Goal: Transaction & Acquisition: Purchase product/service

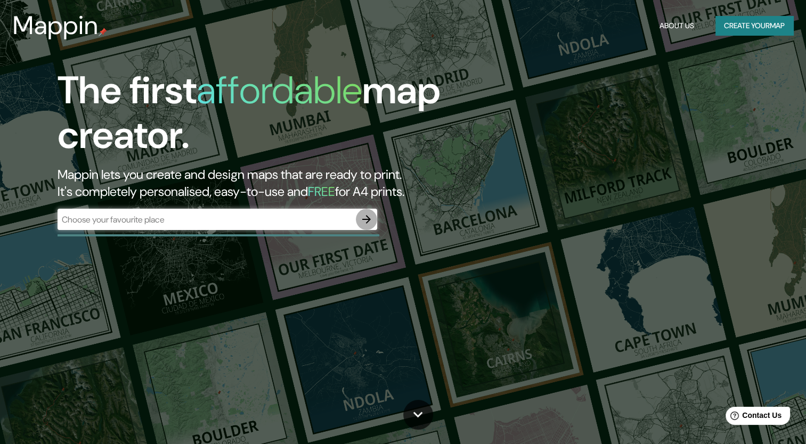
click at [366, 223] on icon "button" at bounding box center [366, 219] width 13 height 13
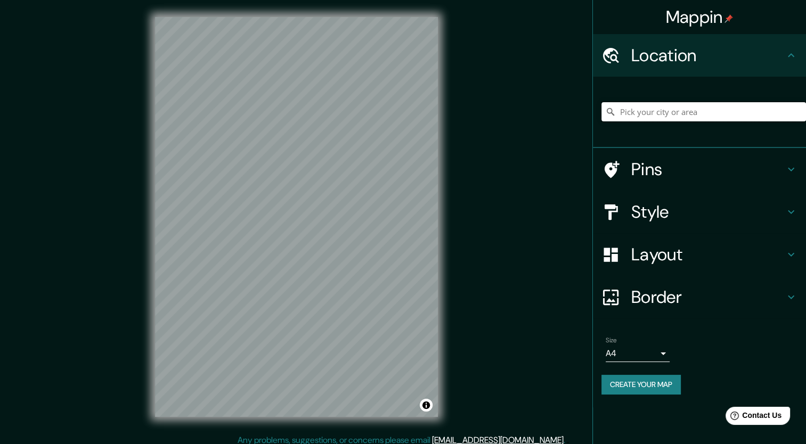
click at [713, 116] on input "Pick your city or area" at bounding box center [704, 111] width 205 height 19
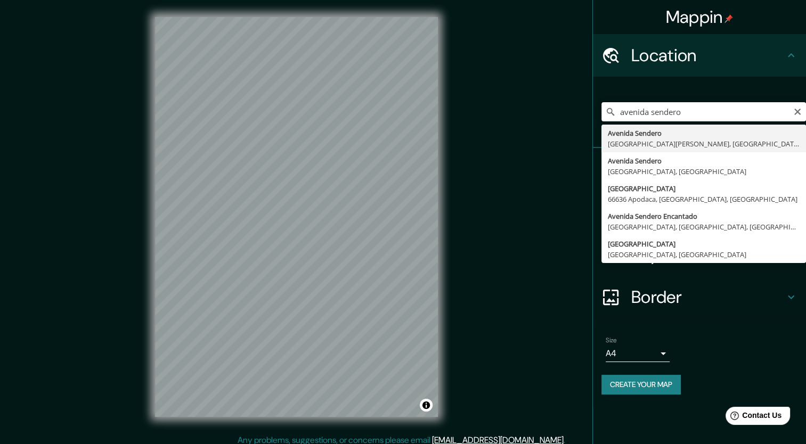
click at [706, 109] on input "avenida sendero" at bounding box center [704, 111] width 205 height 19
type input "[GEOGRAPHIC_DATA], [GEOGRAPHIC_DATA], [GEOGRAPHIC_DATA], [GEOGRAPHIC_DATA]"
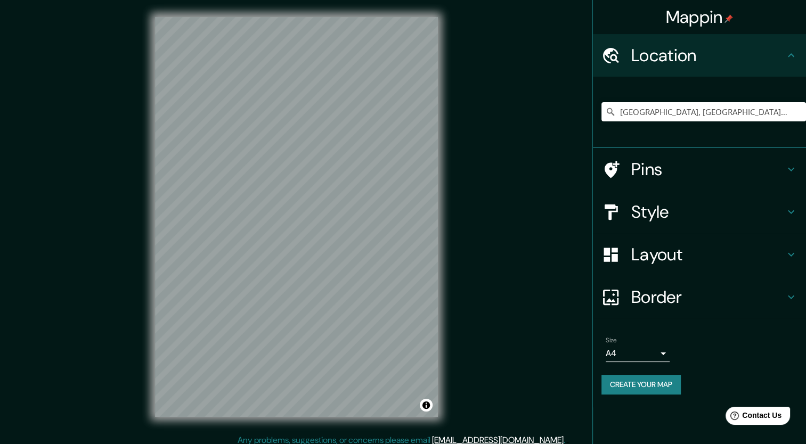
click at [201, 444] on html "Mappin Location [GEOGRAPHIC_DATA], [GEOGRAPHIC_DATA], [GEOGRAPHIC_DATA], [GEOGR…" at bounding box center [403, 222] width 806 height 444
click at [776, 117] on input "[GEOGRAPHIC_DATA], [GEOGRAPHIC_DATA], [GEOGRAPHIC_DATA], [GEOGRAPHIC_DATA]" at bounding box center [704, 111] width 205 height 19
click at [680, 116] on input "[GEOGRAPHIC_DATA], [GEOGRAPHIC_DATA], [GEOGRAPHIC_DATA], [GEOGRAPHIC_DATA]" at bounding box center [704, 111] width 205 height 19
click at [799, 112] on icon "Clear" at bounding box center [798, 112] width 9 height 9
click at [736, 112] on input "Pick your city or area" at bounding box center [704, 111] width 205 height 19
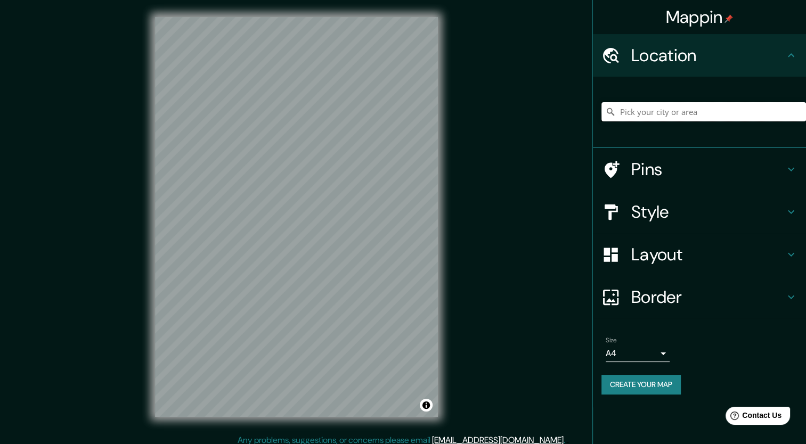
paste input "[STREET_ADDRESS][DATE][PERSON_NAME][PERSON_NAME]"
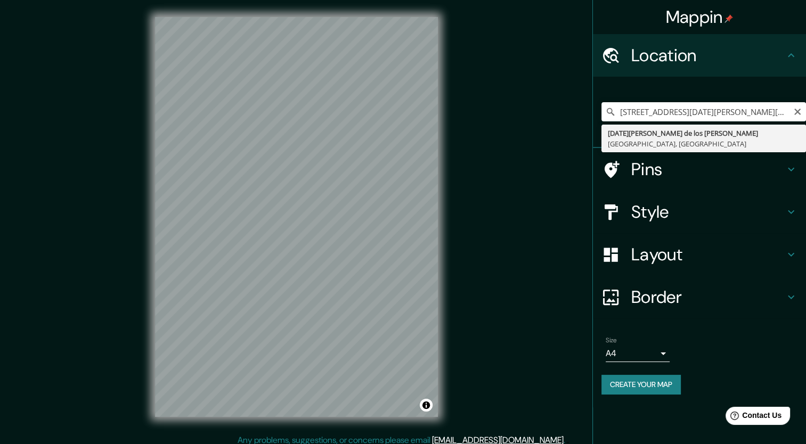
type input "[DATE][GEOGRAPHIC_DATA][PERSON_NAME][PERSON_NAME], [GEOGRAPHIC_DATA], [GEOGRAPH…"
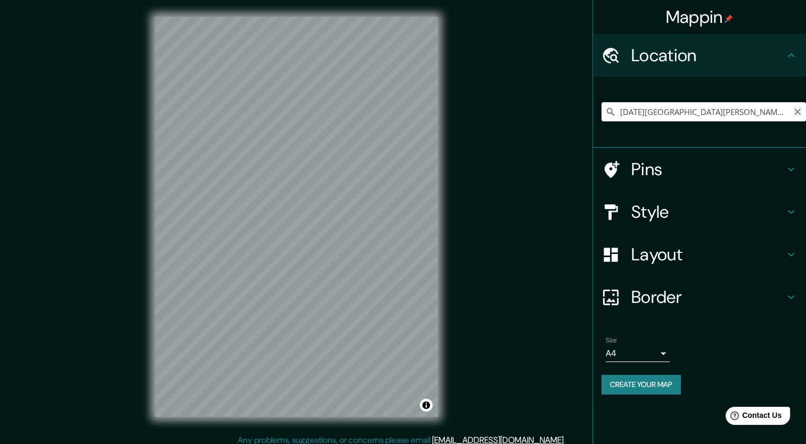
click at [797, 114] on icon "Clear" at bounding box center [798, 112] width 9 height 9
paste input "[STREET_ADDRESS][DATE][PERSON_NAME][PERSON_NAME]"
type input "[DATE][GEOGRAPHIC_DATA][PERSON_NAME][PERSON_NAME], [GEOGRAPHIC_DATA], [GEOGRAPH…"
click at [797, 111] on icon "Clear" at bounding box center [798, 112] width 6 height 6
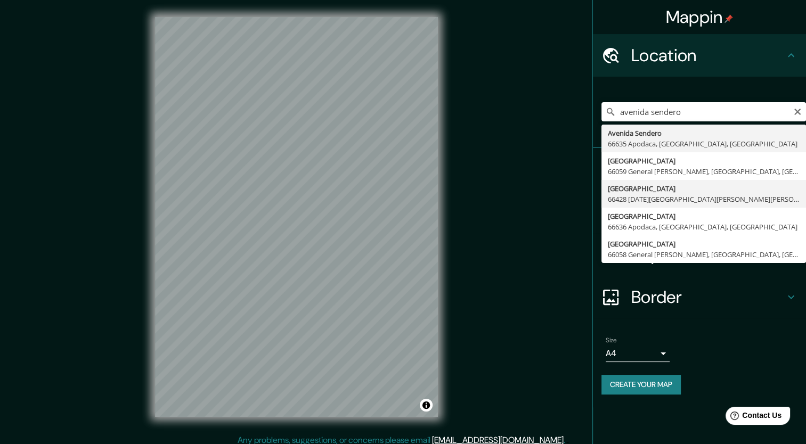
type input "[GEOGRAPHIC_DATA], 66428 [DATE][GEOGRAPHIC_DATA][PERSON_NAME][PERSON_NAME], [GE…"
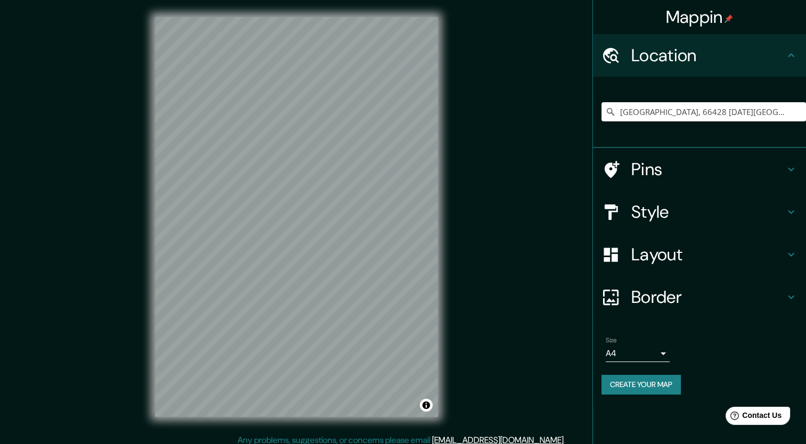
click at [0, 292] on html "Mappin Location [GEOGRAPHIC_DATA], 66428 [DATE][GEOGRAPHIC_DATA][PERSON_NAME][P…" at bounding box center [403, 222] width 806 height 444
click at [686, 204] on h4 "Style" at bounding box center [708, 211] width 153 height 21
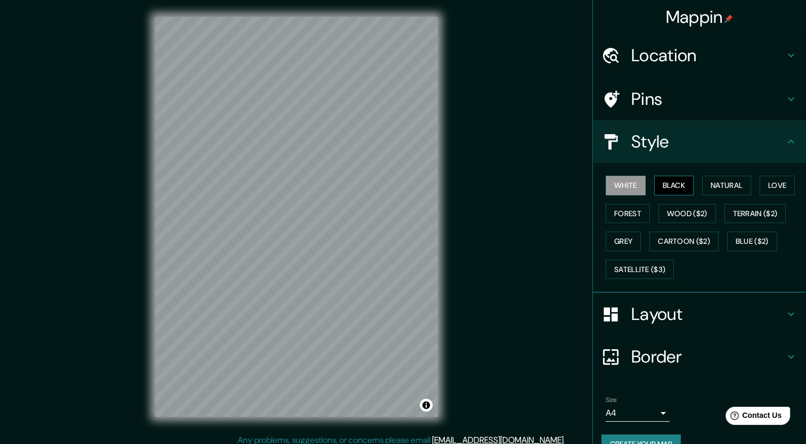
click at [674, 183] on button "Black" at bounding box center [674, 186] width 40 height 20
click at [757, 220] on button "Terrain ($2)" at bounding box center [756, 214] width 62 height 20
click at [620, 189] on button "White" at bounding box center [626, 186] width 40 height 20
click at [658, 188] on button "Black" at bounding box center [674, 186] width 40 height 20
click at [651, 265] on button "Satellite ($3)" at bounding box center [640, 270] width 68 height 20
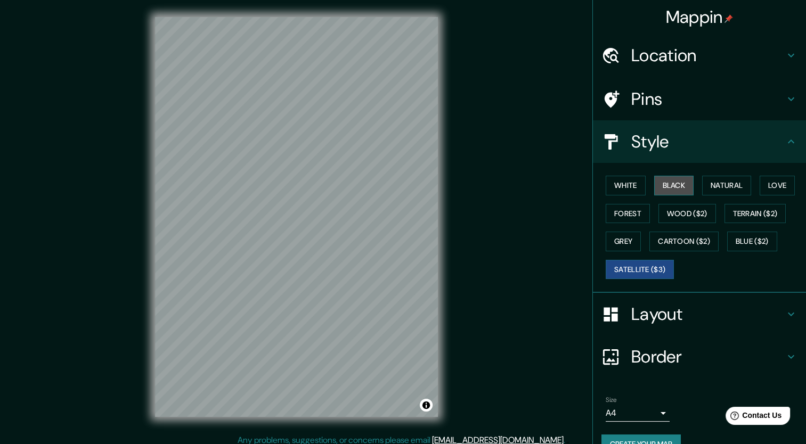
click at [667, 191] on button "Black" at bounding box center [674, 186] width 40 height 20
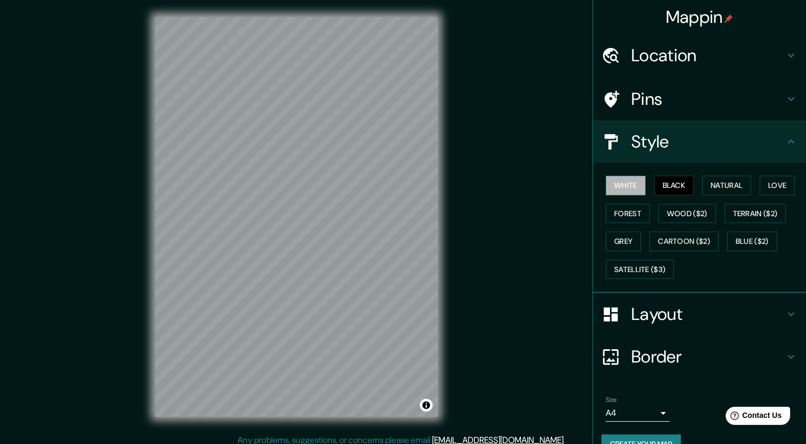
click at [630, 184] on button "White" at bounding box center [626, 186] width 40 height 20
click at [684, 187] on button "Black" at bounding box center [674, 186] width 40 height 20
click at [640, 271] on button "Satellite ($3)" at bounding box center [640, 270] width 68 height 20
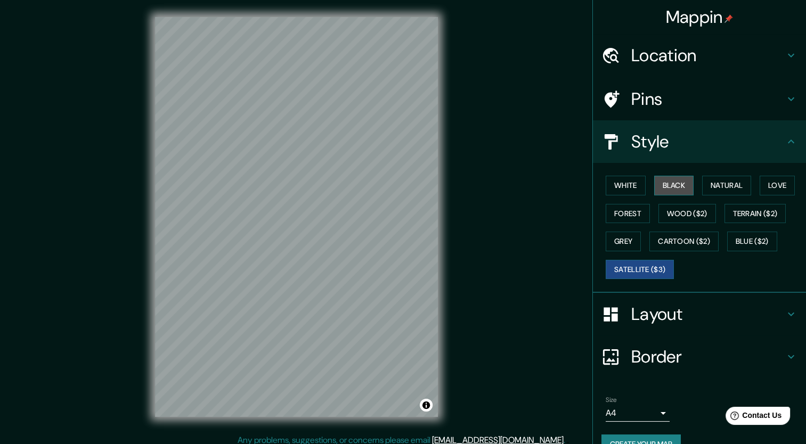
click at [669, 188] on button "Black" at bounding box center [674, 186] width 40 height 20
click at [677, 321] on h4 "Layout" at bounding box center [708, 314] width 153 height 21
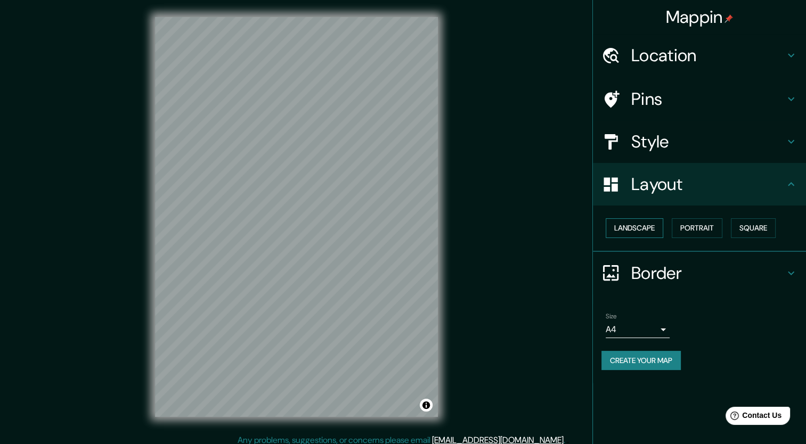
click at [657, 228] on button "Landscape" at bounding box center [635, 229] width 58 height 20
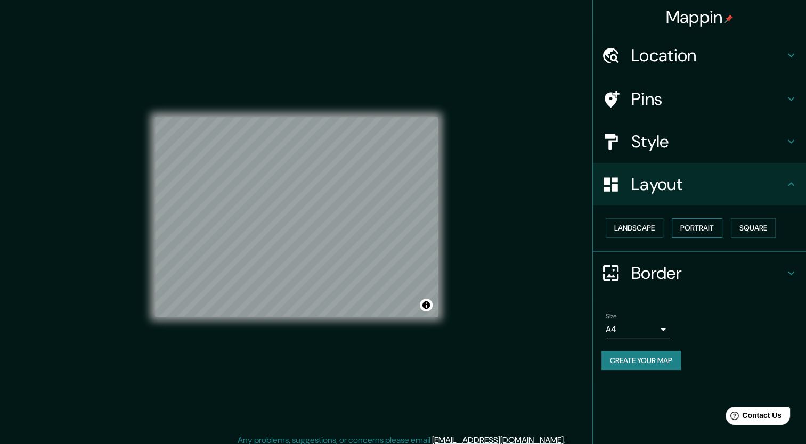
click at [710, 223] on button "Portrait" at bounding box center [697, 229] width 51 height 20
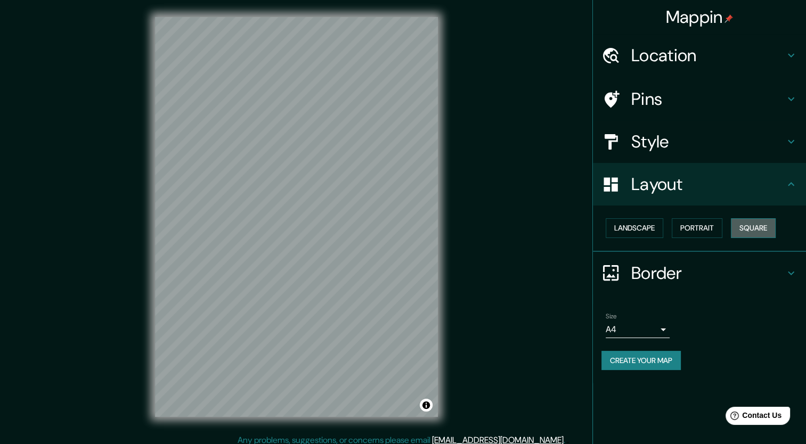
click at [757, 227] on button "Square" at bounding box center [753, 229] width 45 height 20
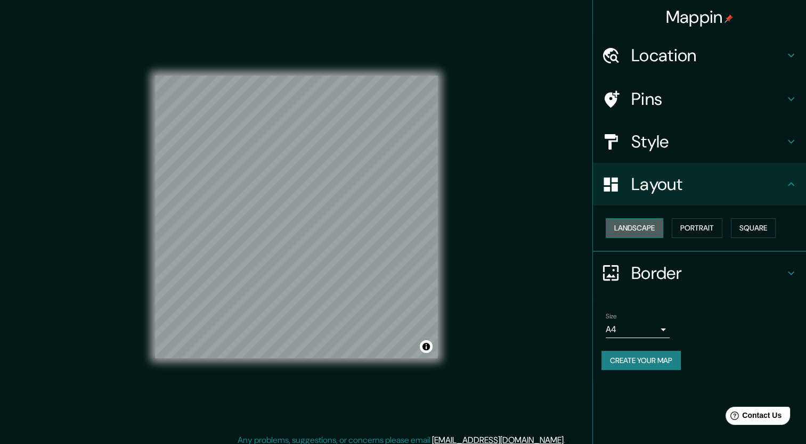
click at [642, 225] on button "Landscape" at bounding box center [635, 229] width 58 height 20
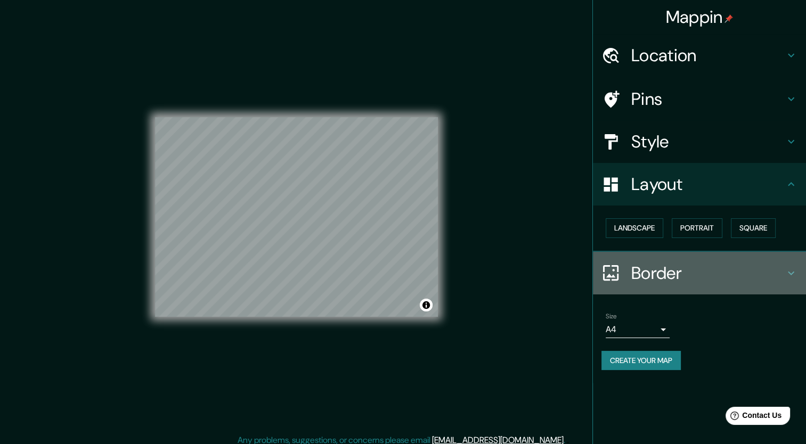
click at [682, 281] on h4 "Border" at bounding box center [708, 273] width 153 height 21
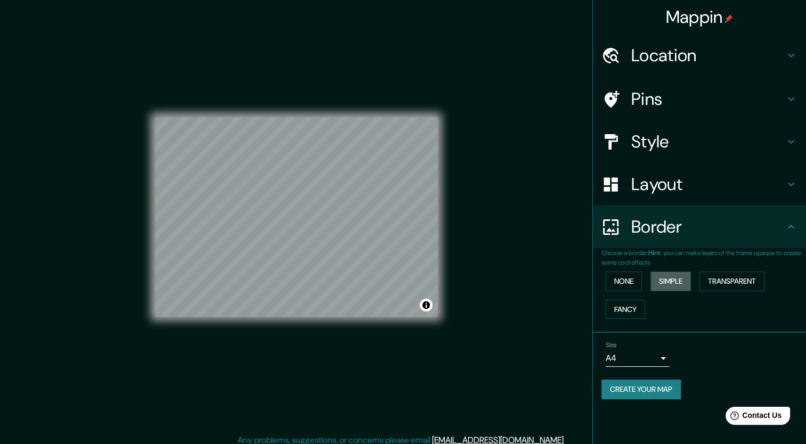
click at [682, 281] on button "Simple" at bounding box center [671, 282] width 41 height 20
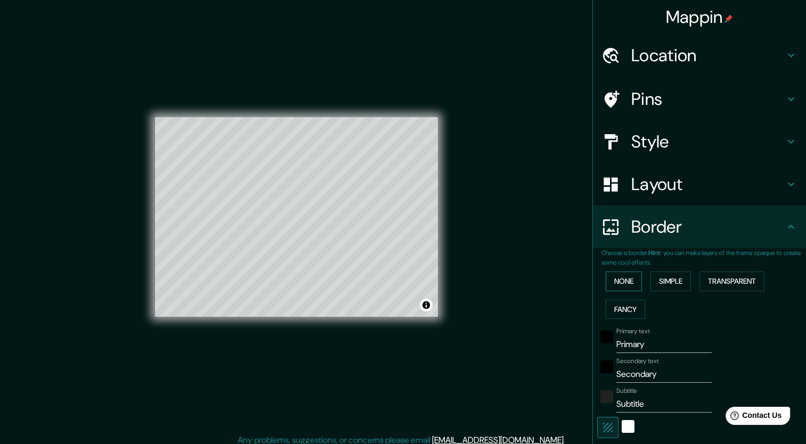
click at [627, 281] on button "None" at bounding box center [624, 282] width 36 height 20
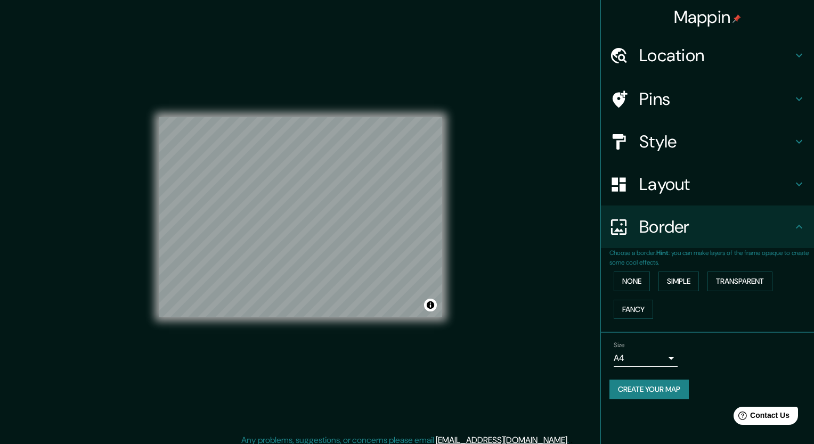
click at [657, 363] on body "Mappin Location [GEOGRAPHIC_DATA], 66428 [DATE][GEOGRAPHIC_DATA][PERSON_NAME][P…" at bounding box center [407, 222] width 814 height 444
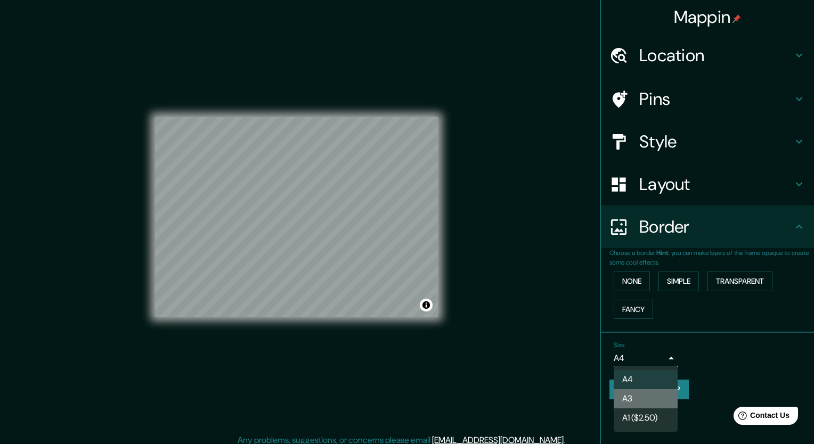
click at [644, 397] on li "A3" at bounding box center [646, 399] width 64 height 19
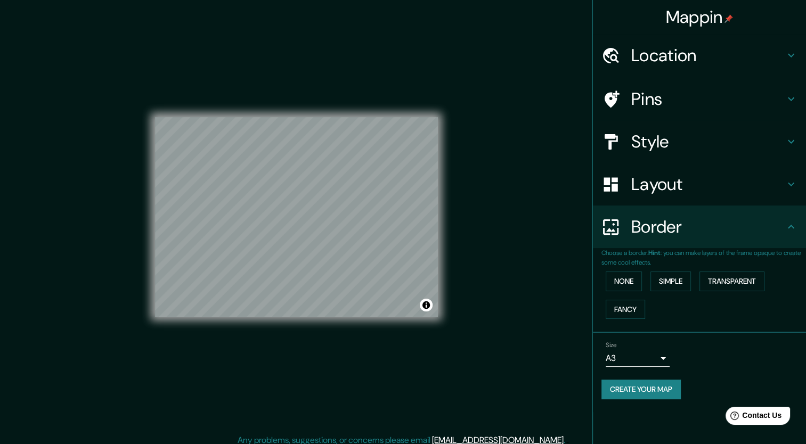
click at [670, 353] on div "Size A3 a4" at bounding box center [700, 354] width 196 height 34
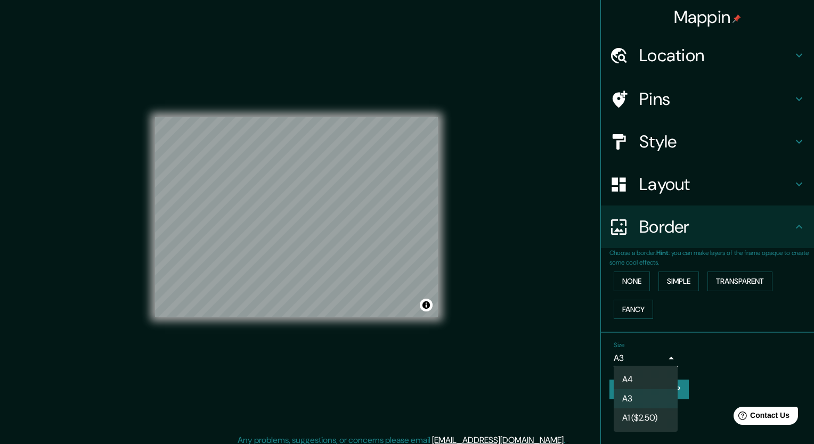
click at [664, 355] on body "Mappin Location [GEOGRAPHIC_DATA], 66428 [DATE][GEOGRAPHIC_DATA][PERSON_NAME][P…" at bounding box center [407, 222] width 814 height 444
click at [662, 365] on div at bounding box center [407, 222] width 814 height 444
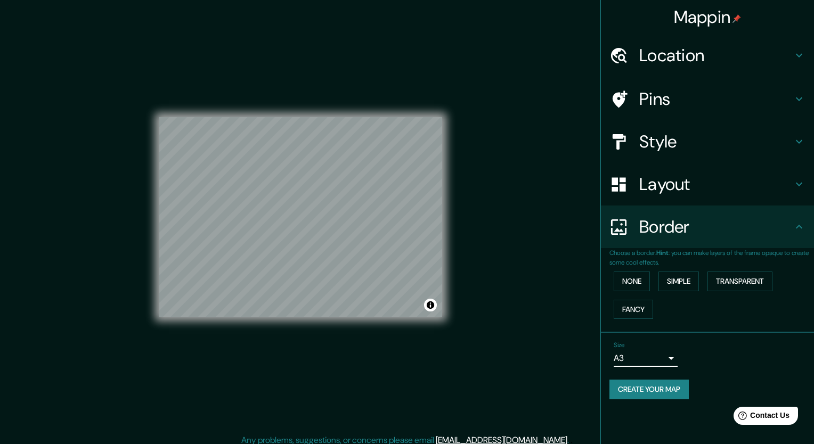
click at [657, 359] on body "Mappin Location [GEOGRAPHIC_DATA], 66428 [DATE][GEOGRAPHIC_DATA][PERSON_NAME][P…" at bounding box center [407, 222] width 814 height 444
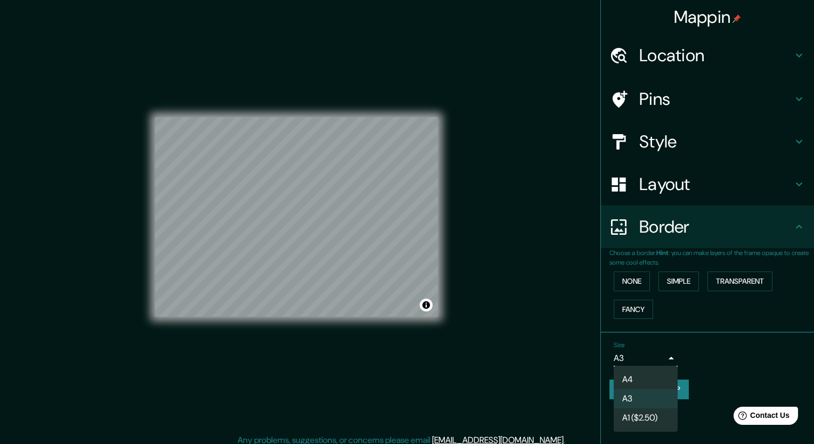
click at [640, 374] on li "A4" at bounding box center [646, 379] width 64 height 19
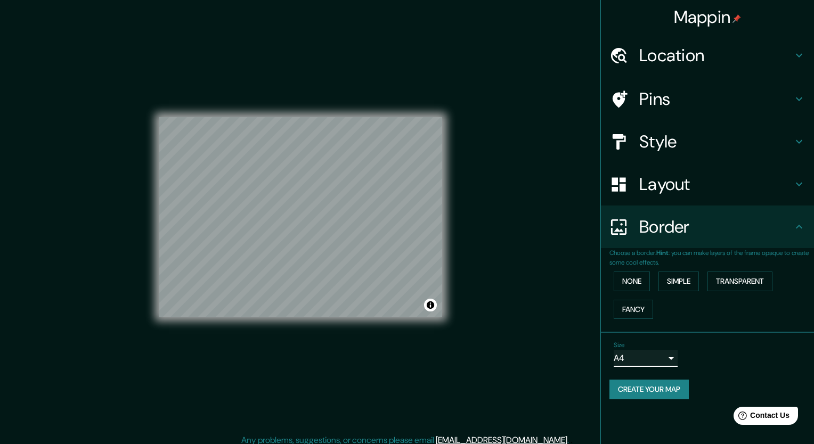
type input "single"
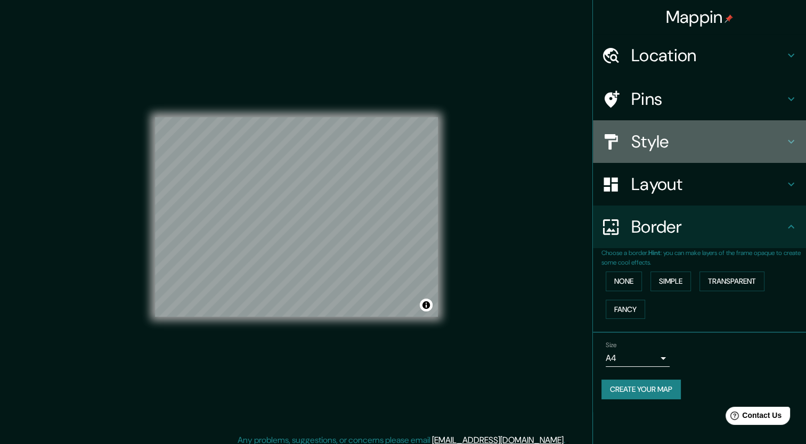
click at [712, 134] on h4 "Style" at bounding box center [708, 141] width 153 height 21
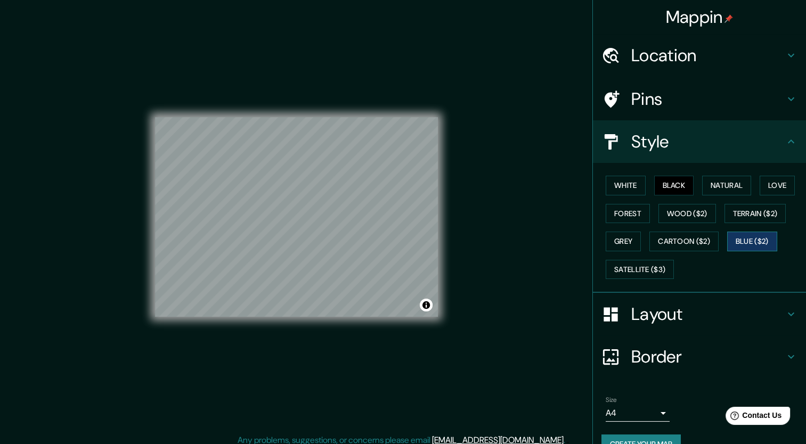
scroll to position [21, 0]
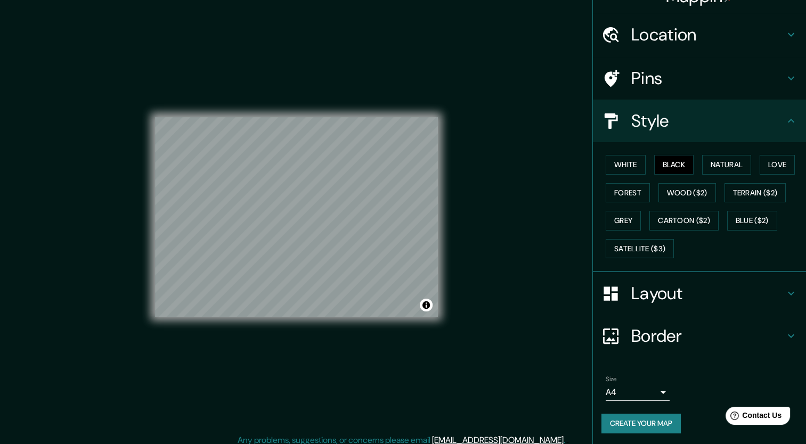
click at [705, 295] on h4 "Layout" at bounding box center [708, 293] width 153 height 21
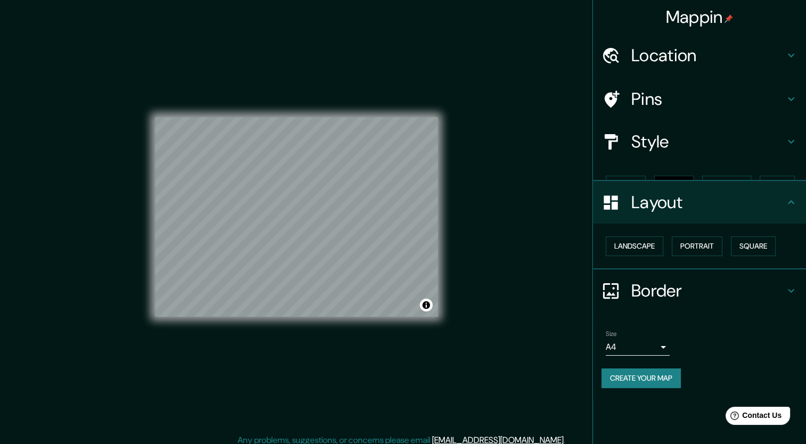
scroll to position [6, 0]
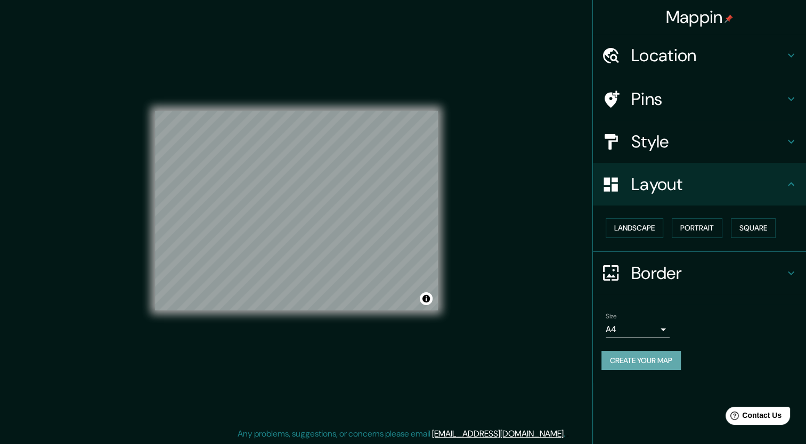
click at [659, 355] on button "Create your map" at bounding box center [641, 361] width 79 height 20
click at [648, 362] on div "Create your map" at bounding box center [700, 361] width 196 height 20
click at [661, 368] on button "Create your map" at bounding box center [641, 361] width 79 height 20
click at [629, 357] on button "Create your map" at bounding box center [641, 361] width 79 height 20
click at [657, 360] on div "Create your map" at bounding box center [700, 361] width 196 height 20
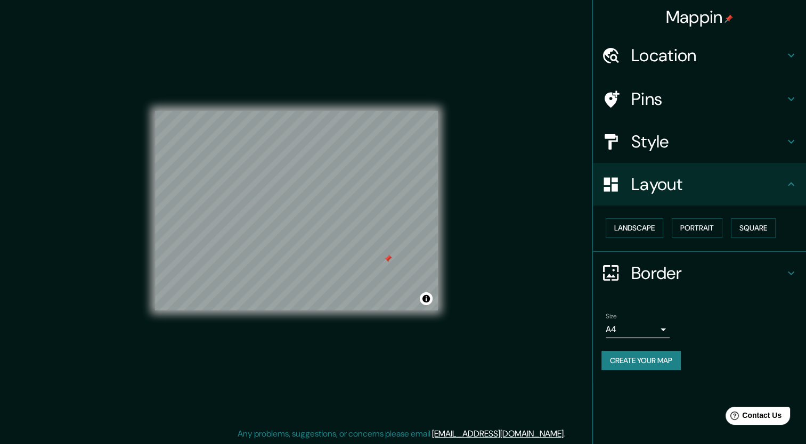
click at [381, 7] on div "© Mapbox © OpenStreetMap Improve this map" at bounding box center [296, 211] width 317 height 434
